Goal: Task Accomplishment & Management: Manage account settings

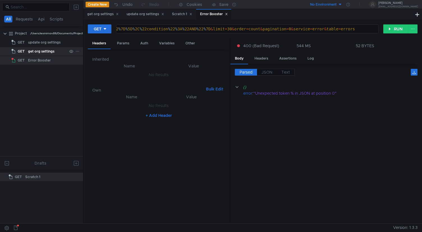
click at [49, 51] on div "get org settings" at bounding box center [41, 51] width 26 height 8
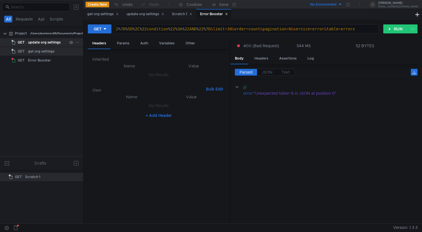
click at [47, 41] on div "update org settings" at bounding box center [44, 42] width 33 height 8
click at [138, 11] on div "update org settings" at bounding box center [145, 14] width 38 height 6
